Goal: Information Seeking & Learning: Learn about a topic

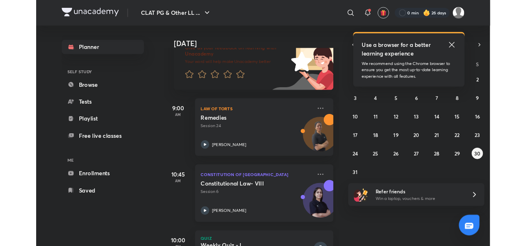
scroll to position [104, 0]
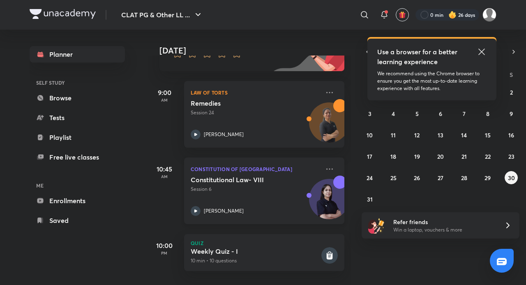
click at [205, 199] on div "Constitutional Law- VIII Session 6 Manjari Singh" at bounding box center [255, 196] width 129 height 40
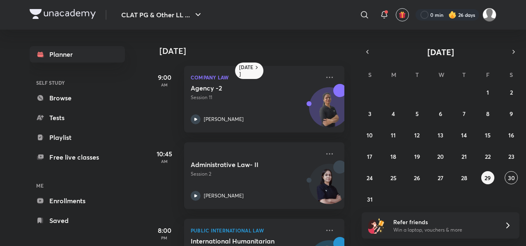
scroll to position [13, 0]
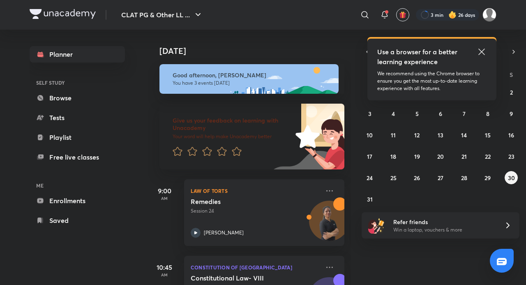
click at [479, 49] on icon at bounding box center [482, 52] width 6 height 6
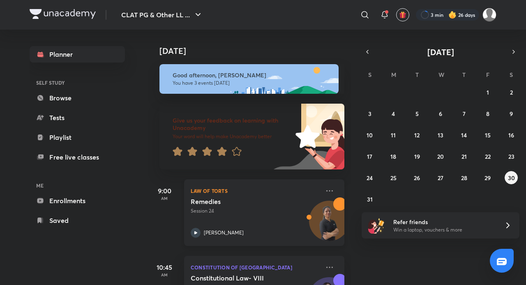
scroll to position [104, 0]
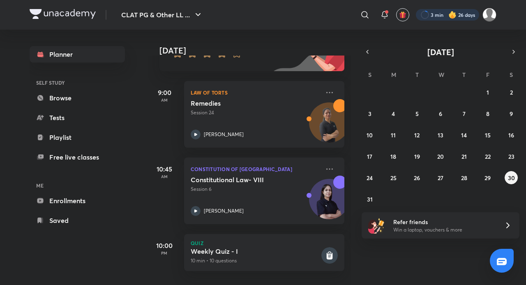
click at [438, 11] on div at bounding box center [447, 15] width 63 height 12
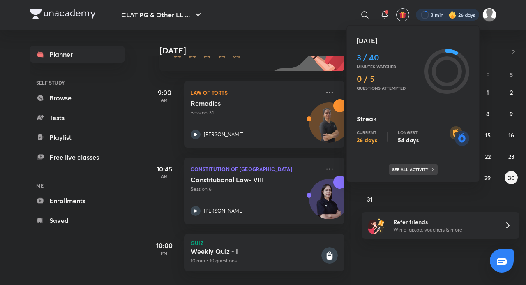
click at [423, 171] on p "See all activity" at bounding box center [411, 169] width 38 height 5
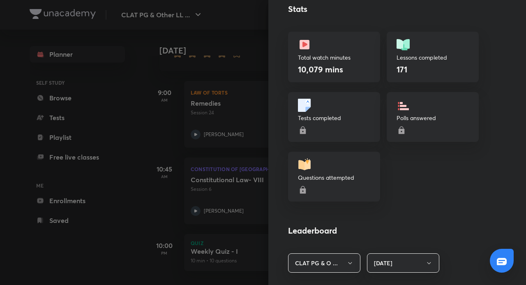
scroll to position [452, 0]
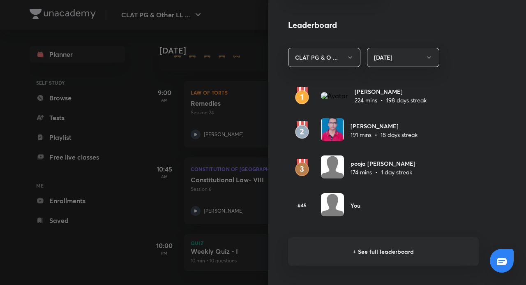
click at [149, 141] on div at bounding box center [263, 142] width 526 height 285
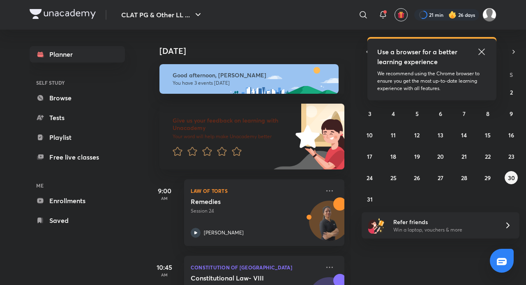
click at [484, 51] on icon at bounding box center [482, 52] width 10 height 10
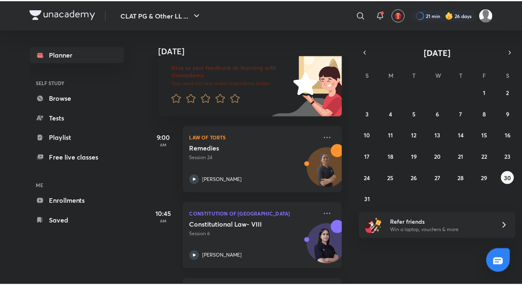
scroll to position [104, 0]
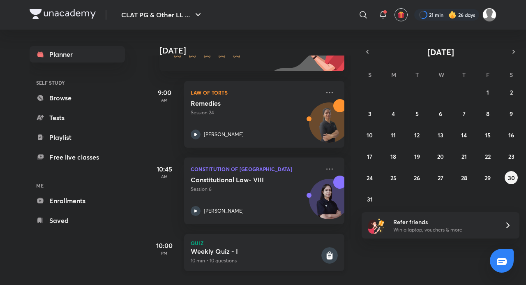
click at [225, 249] on div "Weekly Quiz - I 10 min • 10 questions" at bounding box center [255, 255] width 129 height 17
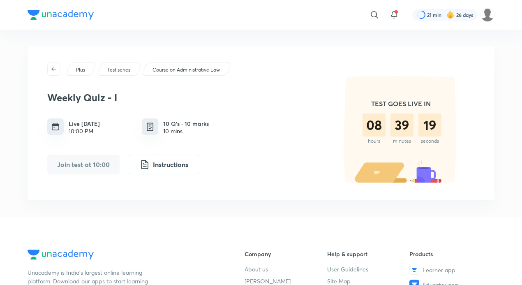
click at [389, 127] on div "08 hours 39 minutes 19 seconds" at bounding box center [401, 128] width 76 height 30
click at [412, 125] on div "39" at bounding box center [402, 124] width 23 height 23
click at [428, 182] on img at bounding box center [401, 129] width 148 height 107
drag, startPoint x: 379, startPoint y: 183, endPoint x: 363, endPoint y: 171, distance: 20.9
click at [379, 183] on div "TEST GOES LIVE IN 08 hours 39 minutes 18 seconds" at bounding box center [401, 130] width 148 height 108
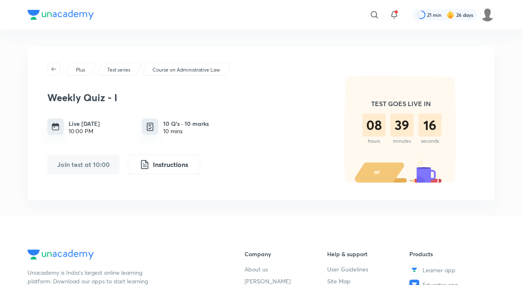
click at [96, 162] on button "Join test at 10:00" at bounding box center [83, 165] width 72 height 20
drag, startPoint x: 87, startPoint y: 139, endPoint x: 150, endPoint y: 128, distance: 64.1
click at [95, 135] on div "Weekly Quiz - I Live today 10:00 PM 10 Q’s · 10 marks 10 mins Join test at 10:0…" at bounding box center [184, 129] width 275 height 89
click at [150, 128] on img at bounding box center [150, 127] width 10 height 10
click at [116, 67] on p "Test series" at bounding box center [118, 69] width 23 height 7
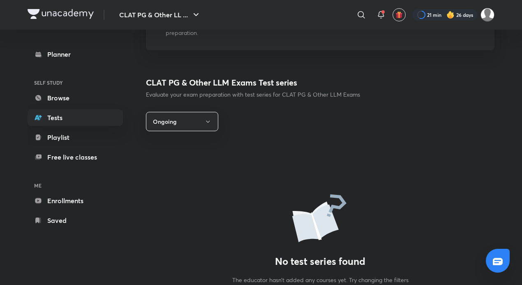
scroll to position [84, 0]
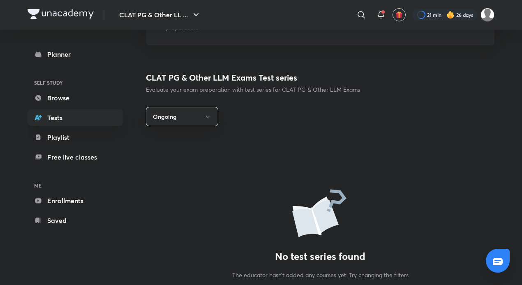
drag, startPoint x: 322, startPoint y: 143, endPoint x: 325, endPoint y: 141, distance: 4.4
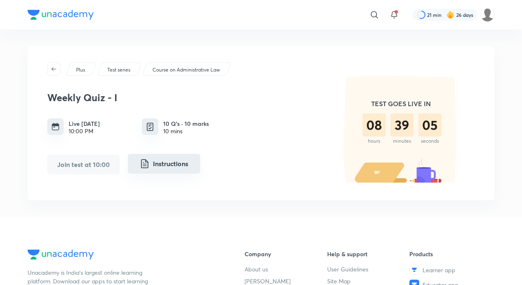
click at [172, 162] on button "Instructions" at bounding box center [164, 164] width 72 height 20
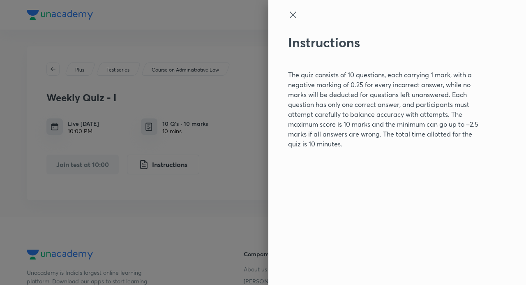
drag, startPoint x: 238, startPoint y: 178, endPoint x: 252, endPoint y: 161, distance: 21.3
click at [238, 178] on div at bounding box center [263, 142] width 526 height 285
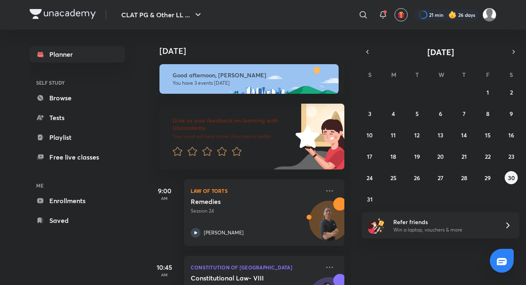
scroll to position [104, 0]
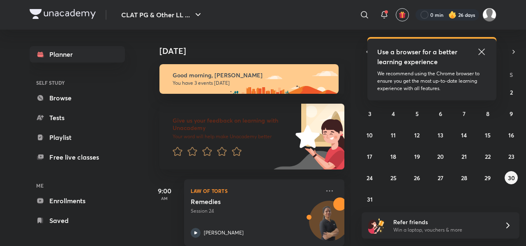
scroll to position [104, 0]
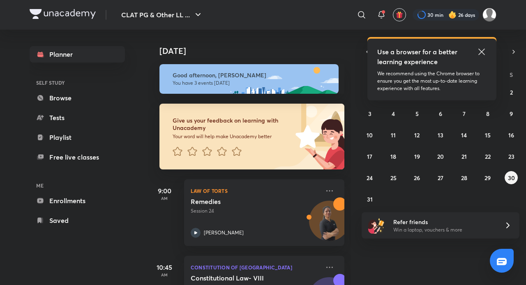
click at [482, 47] on icon at bounding box center [482, 52] width 10 height 10
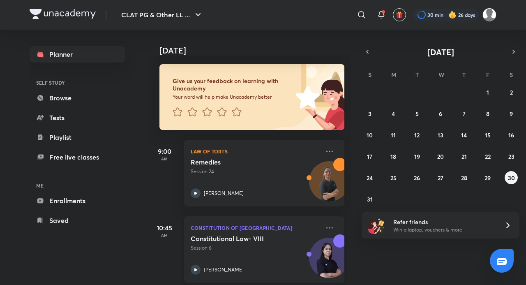
scroll to position [104, 0]
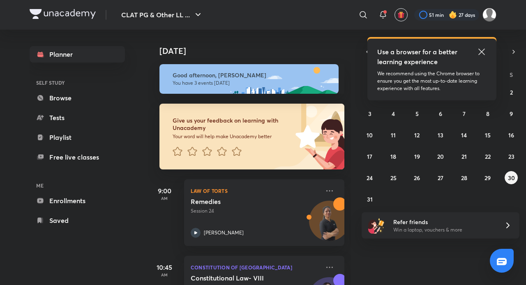
click at [487, 49] on div "Use a browser for a better learning experience We recommend using the Chrome br…" at bounding box center [432, 70] width 129 height 62
click at [459, 14] on div at bounding box center [446, 15] width 65 height 12
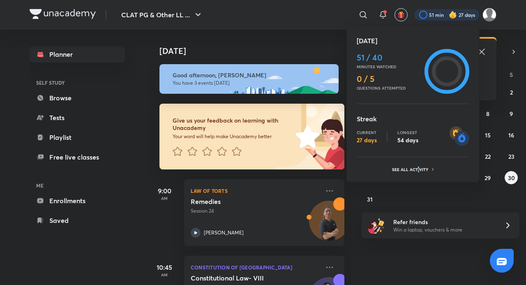
click at [418, 163] on ul "[DATE] 51 / 40 Minutes watched 0 / 5 Questions attempted Streak Current 27 days…" at bounding box center [413, 105] width 113 height 139
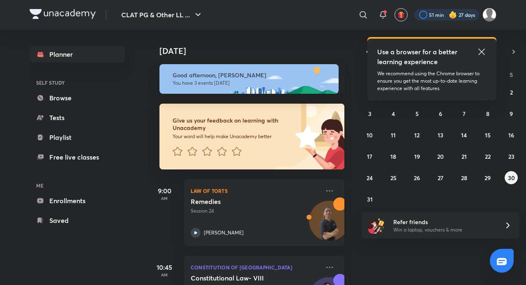
click at [433, 10] on div at bounding box center [446, 15] width 65 height 12
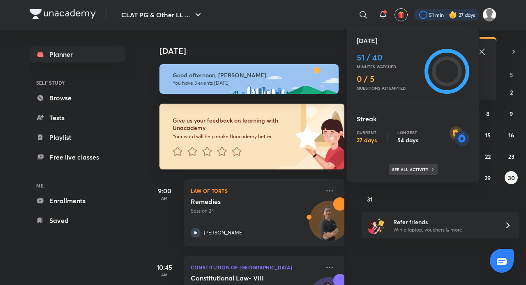
click at [420, 167] on p "See all activity" at bounding box center [411, 169] width 38 height 5
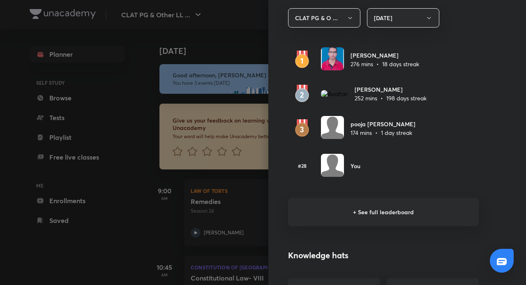
scroll to position [493, 0]
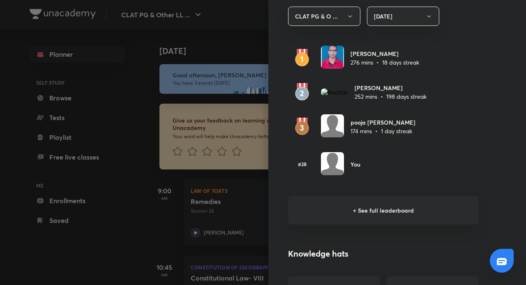
click at [81, 208] on div at bounding box center [263, 142] width 526 height 285
